Goal: Transaction & Acquisition: Purchase product/service

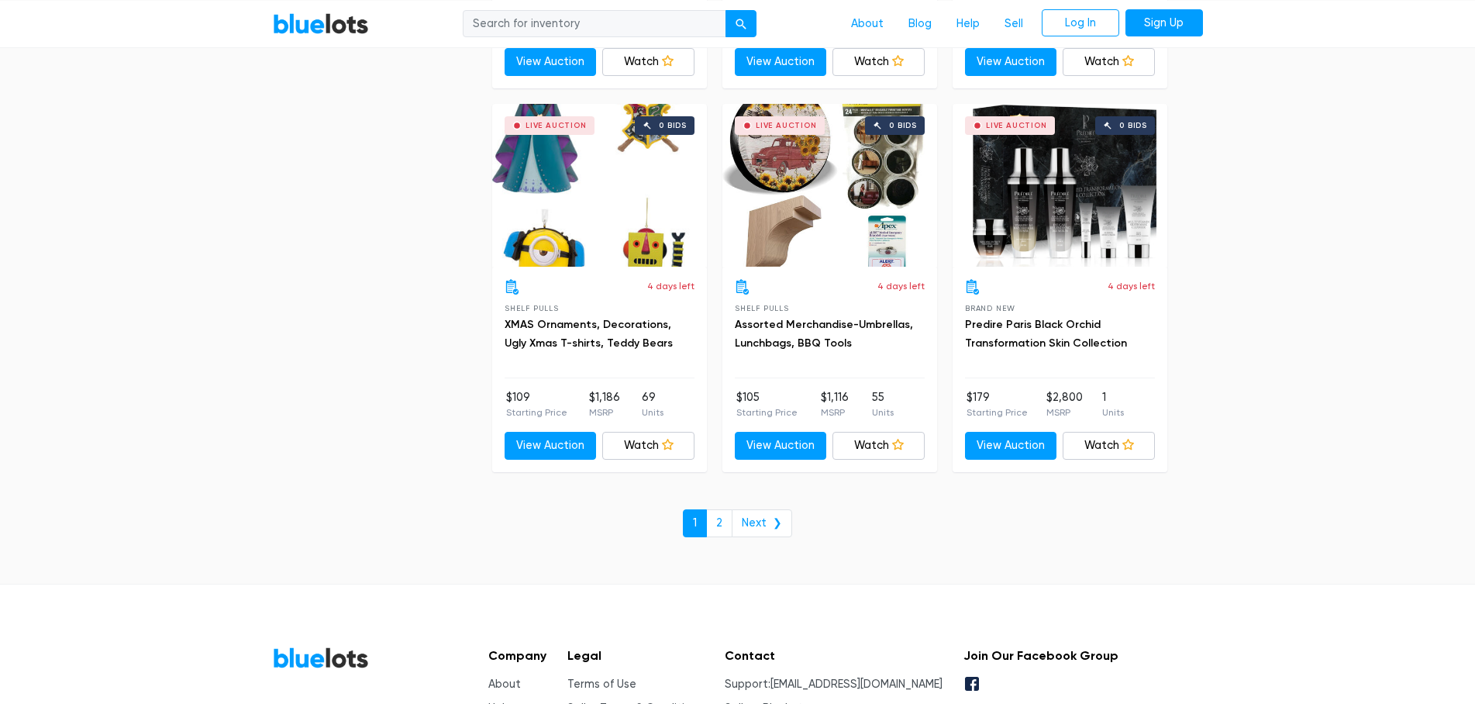
scroll to position [6642, 0]
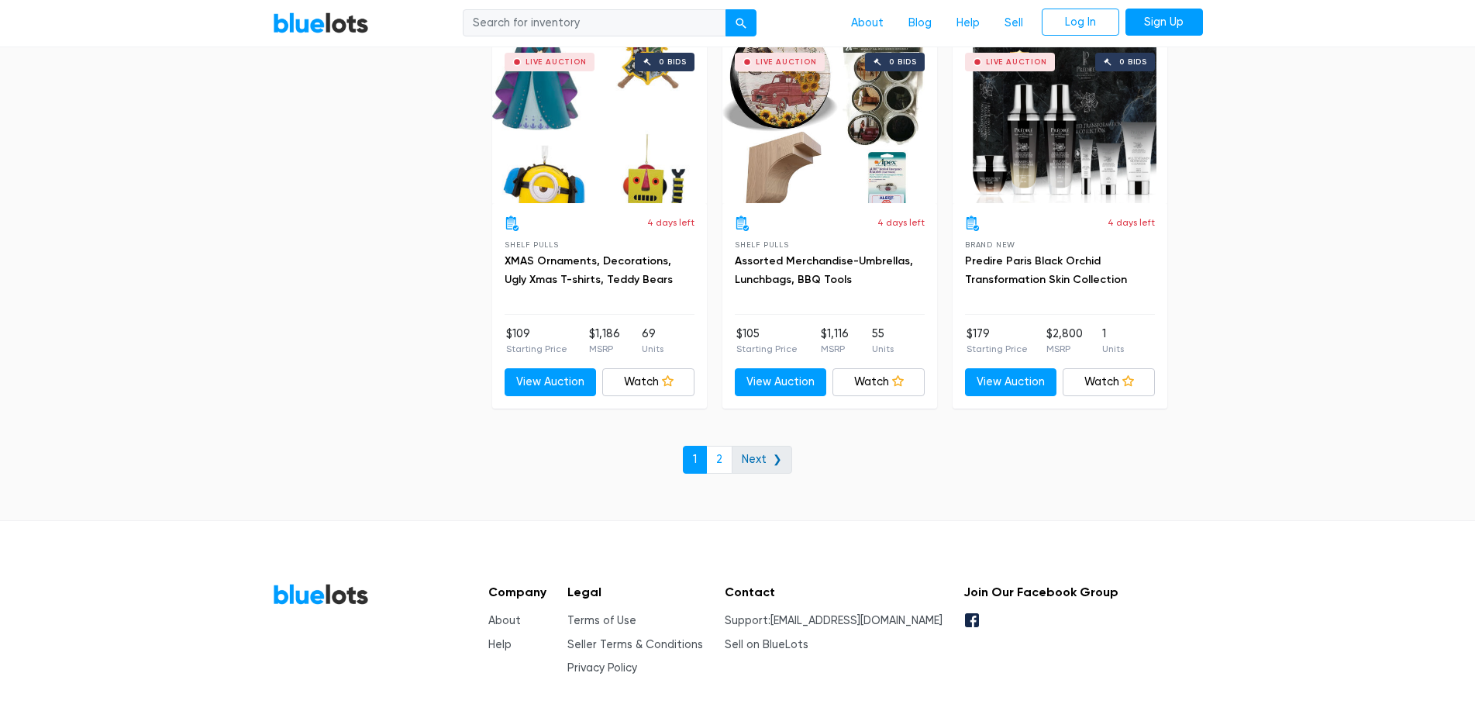
click at [754, 456] on link "Next ❯" at bounding box center [762, 460] width 60 height 28
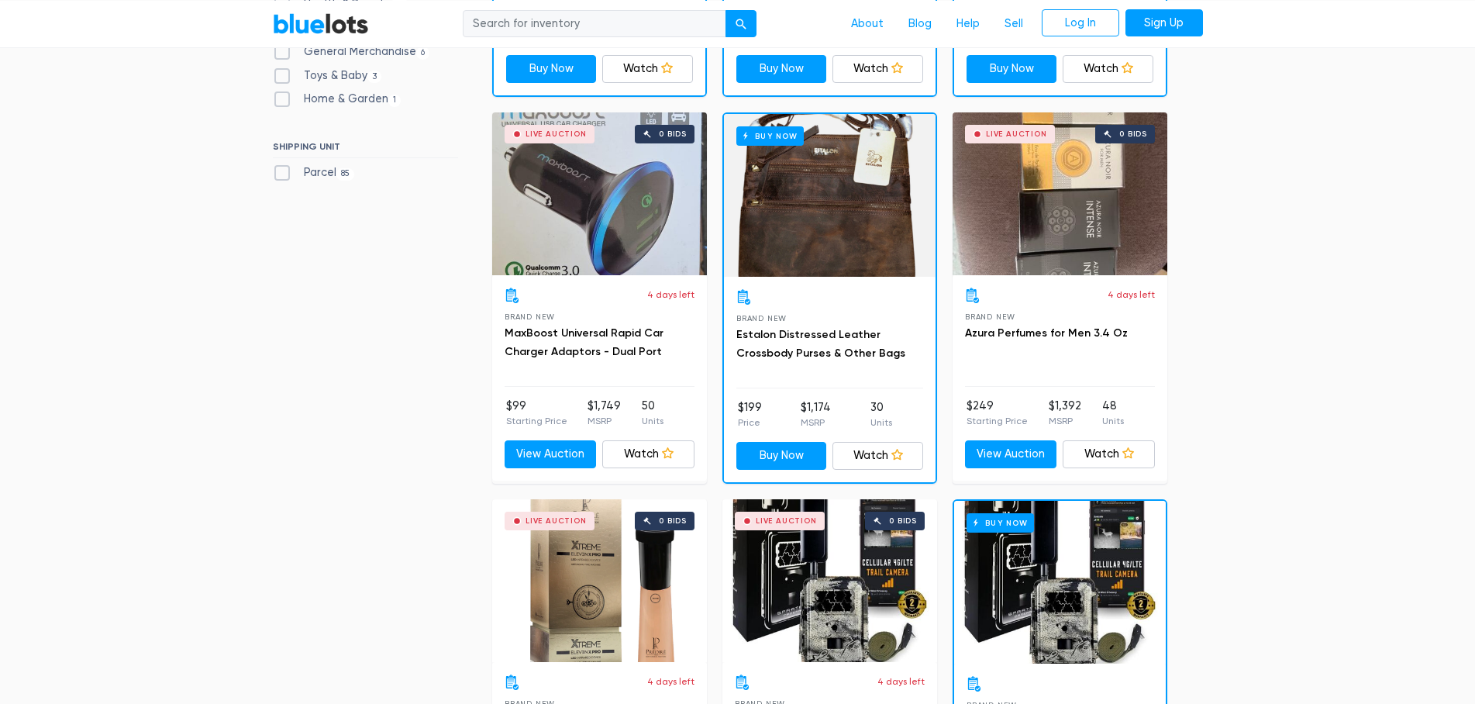
scroll to position [398, 0]
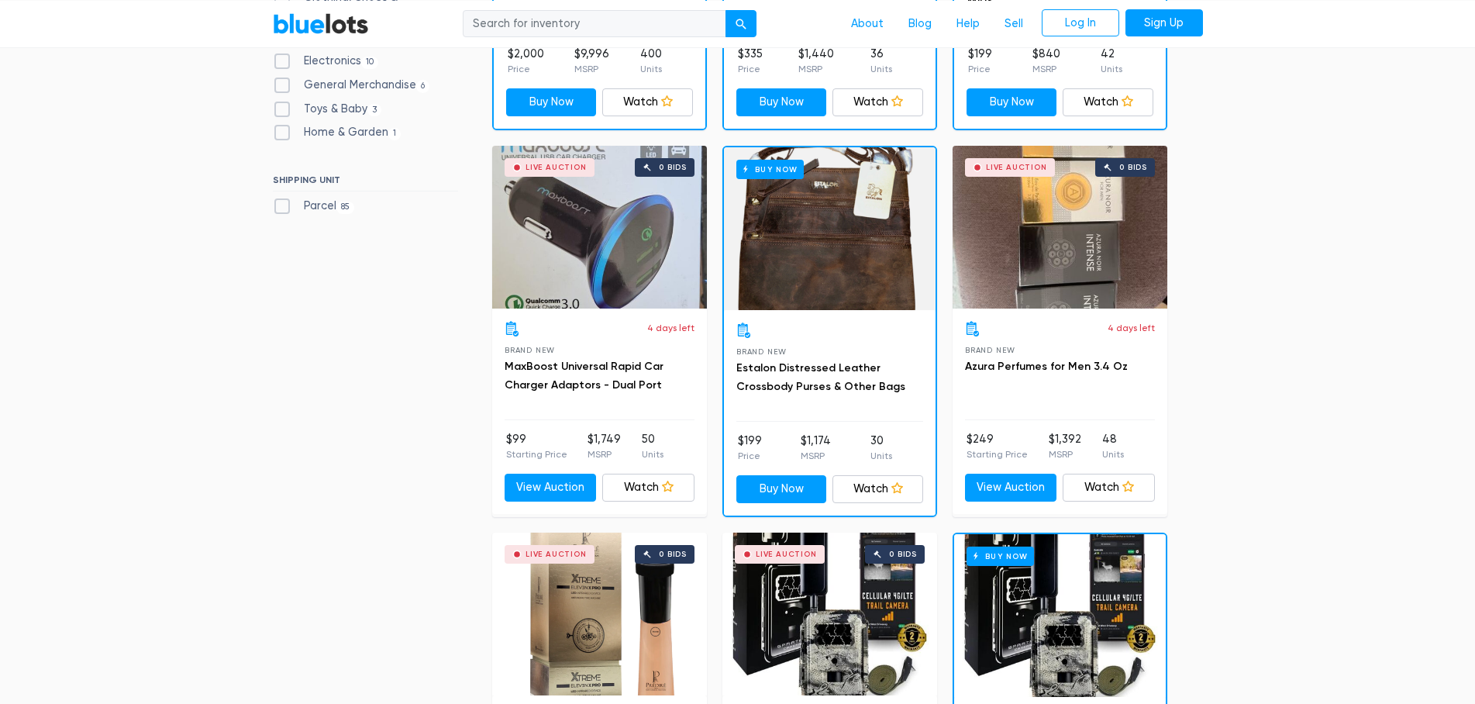
click at [834, 267] on div "Buy Now" at bounding box center [830, 228] width 212 height 163
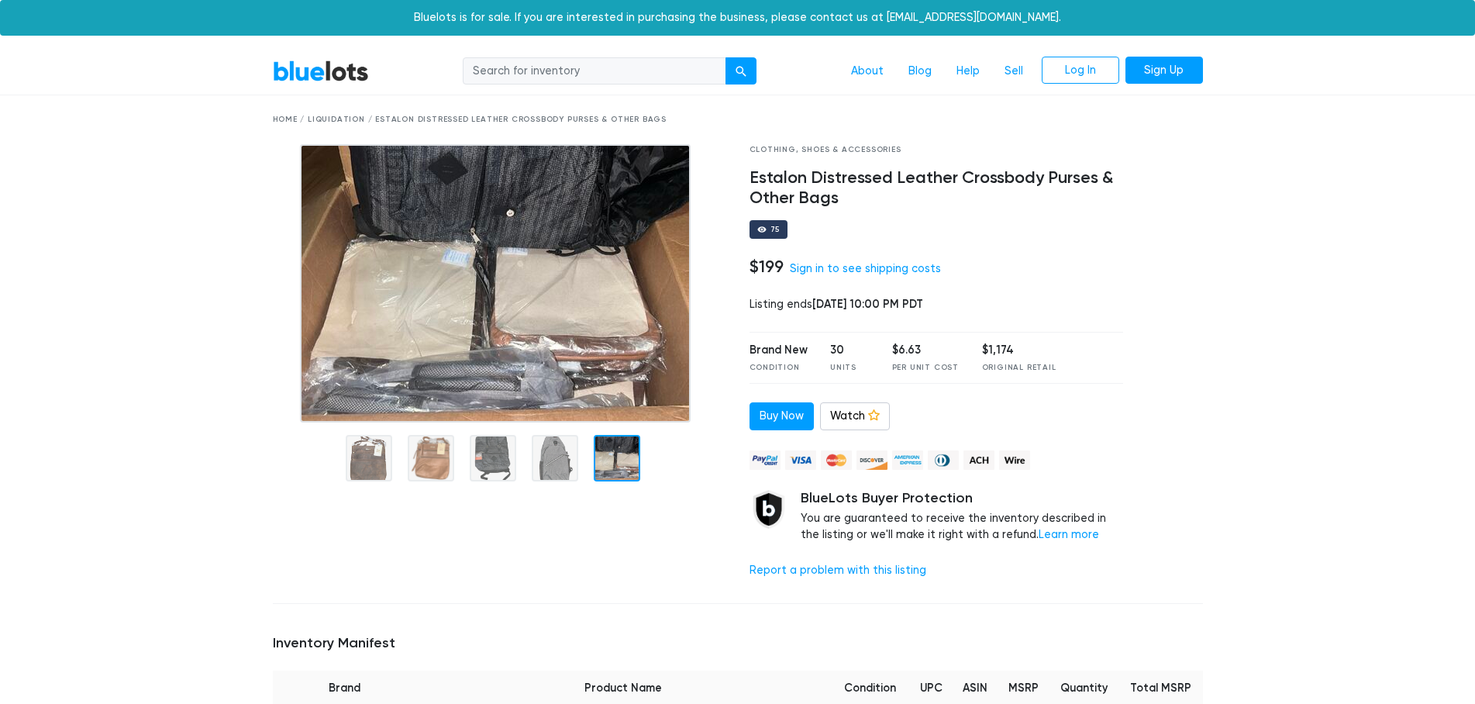
click at [295, 80] on link "BlueLots" at bounding box center [321, 71] width 96 height 22
